Goal: Contribute content: Add original content to the website for others to see

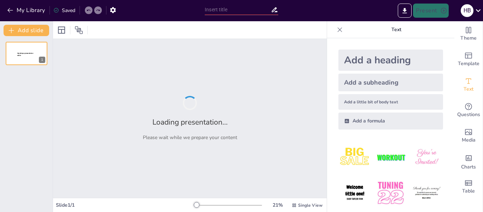
type input "Mentaal Welzijn: Een Diepgaande Verkenning van Definitie en Ervaring"
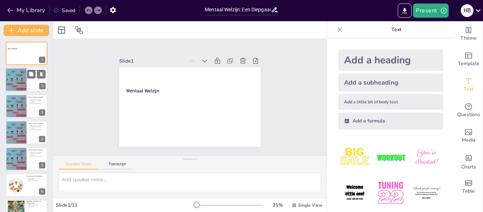
click at [18, 71] on div at bounding box center [16, 80] width 42 height 24
type textarea "Mentaal welzijn is een complex begrip dat verder gaat dan de afwezigheid van st…"
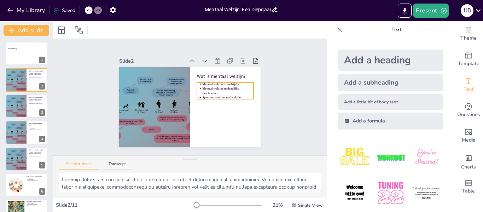
click at [210, 92] on p "Mentaal welzijn en dagelijks functioneren" at bounding box center [227, 106] width 50 height 29
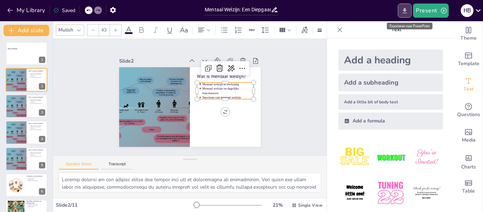
click at [401, 10] on icon "Export to PowerPoint" at bounding box center [404, 10] width 7 height 7
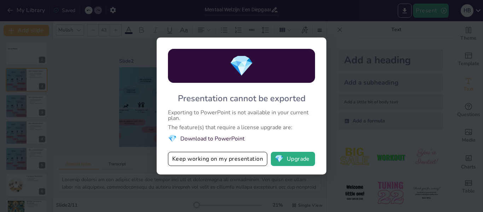
drag, startPoint x: 345, startPoint y: 8, endPoint x: 350, endPoint y: 1, distance: 7.8
click at [346, 7] on div "💎 Presentation cannot be exported Exporting to PowerPoint is not available in y…" at bounding box center [241, 106] width 483 height 212
click at [227, 160] on button "Keep working on my presentation" at bounding box center [217, 159] width 99 height 14
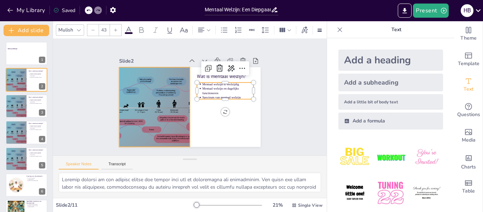
click at [158, 88] on div at bounding box center [153, 95] width 159 height 119
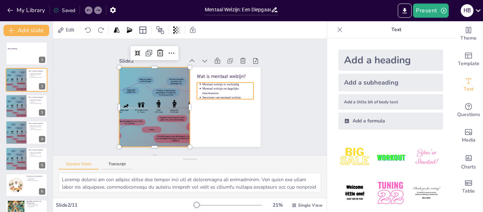
click at [193, 92] on ul "Mentaal welzijn is veelzijdig Mentaal welzijn en dagelijks functioneren Spectru…" at bounding box center [218, 119] width 51 height 54
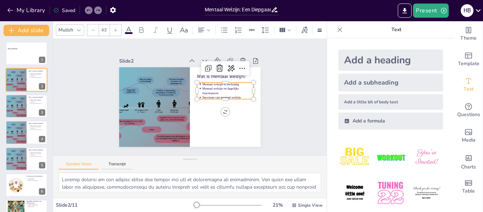
click at [225, 104] on p "Mentaal welzijn en dagelijks functioneren" at bounding box center [211, 129] width 29 height 50
click at [206, 92] on p "Mentaal welzijn is veelzijdig" at bounding box center [228, 109] width 44 height 34
click at [206, 89] on p "Mentaal welzijn is veelzijdig" at bounding box center [229, 103] width 47 height 29
click at [196, 85] on ul "Mentaal welzijn is veelzijdig Mentaal welzijn en dagelijks functioneren Spectru…" at bounding box center [225, 104] width 59 height 39
click at [196, 84] on ul "Mentaal welzijn is veelzijdig Mentaal welzijn en dagelijks functioneren Spectru…" at bounding box center [225, 101] width 59 height 34
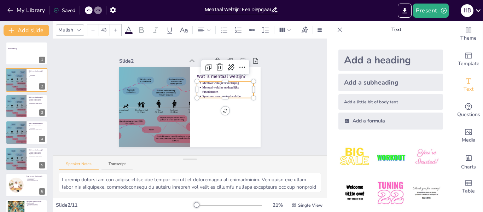
click at [195, 86] on ul "Mentaal welzijn is veelzijdig Mentaal welzijn en dagelijks functioneren Spectru…" at bounding box center [224, 107] width 58 height 43
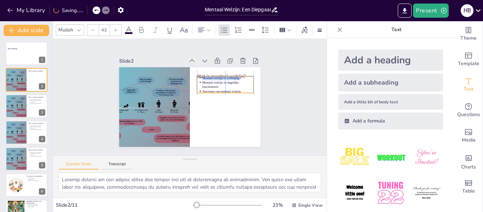
drag, startPoint x: 195, startPoint y: 79, endPoint x: 196, endPoint y: 75, distance: 3.9
click at [197, 88] on ul "Mentaal welzijn is veelzijdig Mentaal welzijn en dagelijks functioneren Spectru…" at bounding box center [222, 115] width 51 height 54
click at [198, 82] on ul "Mentaal welzijn is veelzijdig Mentaal welzijn en dagelijks functioneren Spectru…" at bounding box center [227, 103] width 58 height 43
drag, startPoint x: 195, startPoint y: 77, endPoint x: 198, endPoint y: 83, distance: 6.7
click at [198, 83] on ul "Mentaal welzijn is veelzijdig Mentaal welzijn en dagelijks functioneren Spectru…" at bounding box center [226, 93] width 58 height 24
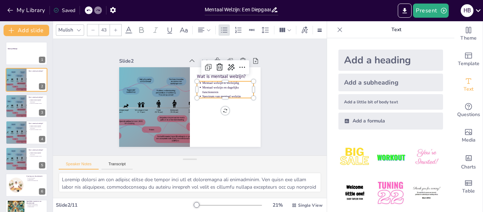
click at [237, 103] on p "Spectrum van mentaal welzijn" at bounding box center [218, 121] width 41 height 37
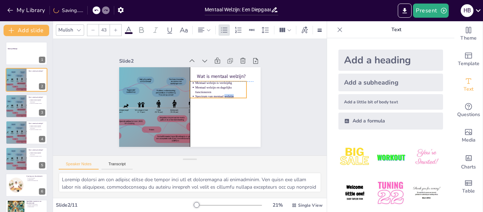
drag, startPoint x: 237, startPoint y: 92, endPoint x: 230, endPoint y: 94, distance: 7.2
click at [210, 101] on p "Spectrum van mentaal welzijn" at bounding box center [200, 126] width 20 height 50
click at [191, 82] on ul "Mentaal welzijn is veelzijdig Mentaal welzijn en dagelijks functioneren Spectru…" at bounding box center [218, 98] width 59 height 34
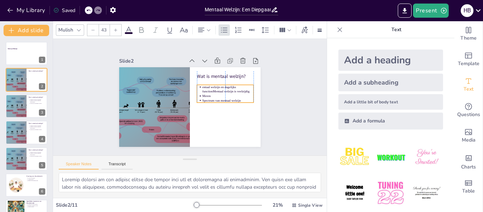
click at [195, 99] on ul "entaal welzijn en dagelijks functionMentaal welzijn is veelzijdig Meren Spectru…" at bounding box center [207, 128] width 39 height 59
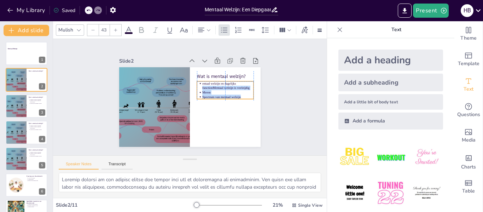
click at [195, 86] on ul "entaal welzijn en dagelijks functionMentaal welzijn is veelzijdig Meren Spectru…" at bounding box center [224, 105] width 59 height 39
click at [195, 87] on ul "entaal welzijn en dagelijks functionMentaal welzijn is veelzijdig Meren Spectru…" at bounding box center [224, 108] width 58 height 43
click at [195, 90] on ul "entaal welzijn en dagelijks functionMentaal welzijn is veelzijdig Meren Spectru…" at bounding box center [221, 115] width 54 height 51
click at [195, 97] on ul "entaal welzijn en dagelijks functionMentaal welzijn is veelzijdig Meren Spectru…" at bounding box center [210, 126] width 39 height 59
click at [8, 8] on icon "button" at bounding box center [10, 10] width 7 height 7
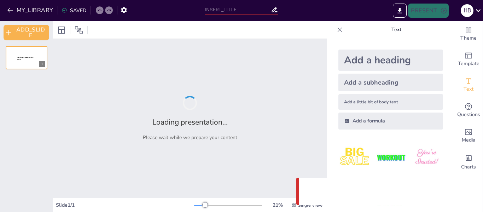
type input "Mentaal Welzijn: Een Diepgaande Verkenning van Definitie en Ervaring"
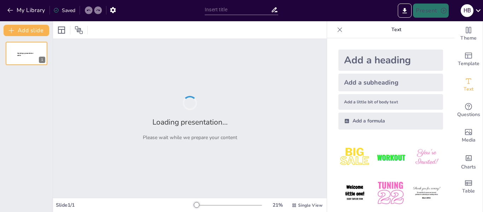
type input "Mentaal Welzijn: Een Diepgaande Verkenning van Definitie en Ervaring"
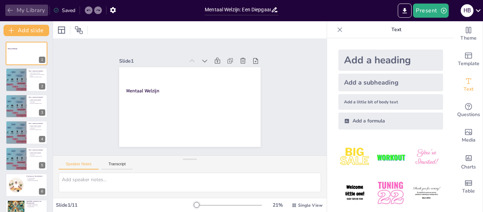
click at [13, 11] on icon "button" at bounding box center [10, 10] width 7 height 7
